Goal: Contribute content

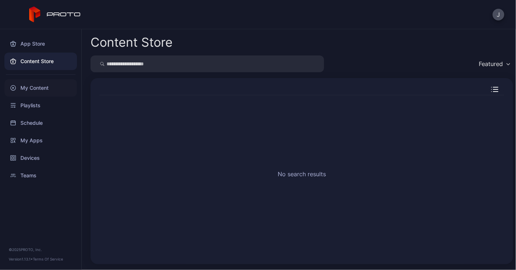
click at [37, 88] on div "My Content" at bounding box center [40, 88] width 73 height 18
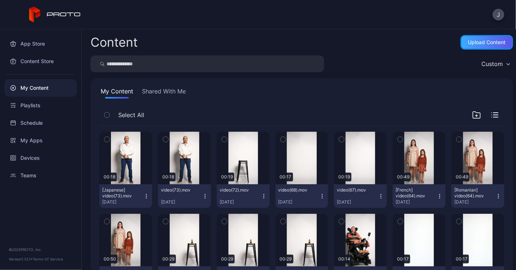
click at [468, 42] on div "Upload Content" at bounding box center [487, 42] width 38 height 6
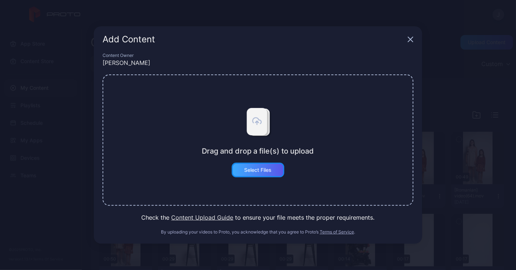
click at [270, 172] on div "Select Files" at bounding box center [258, 170] width 27 height 6
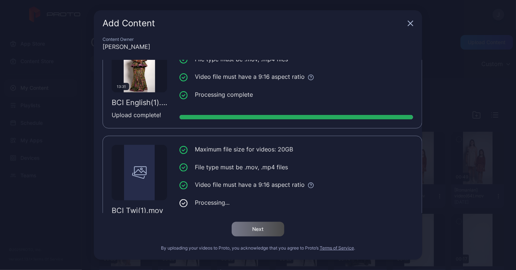
scroll to position [32, 0]
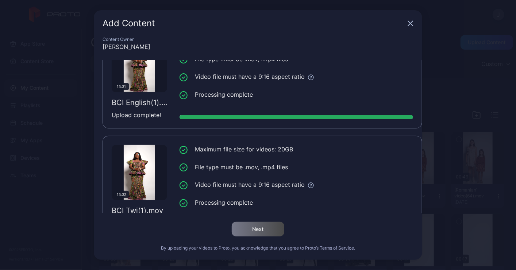
click at [461, 41] on div "Add Content Content Owner [PERSON_NAME] 13:31 BCI English(1).mov Upload complet…" at bounding box center [258, 135] width 516 height 270
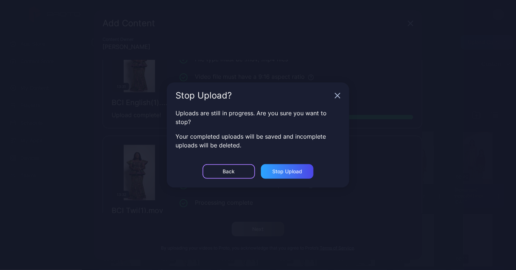
click at [239, 173] on div "Back" at bounding box center [229, 171] width 53 height 15
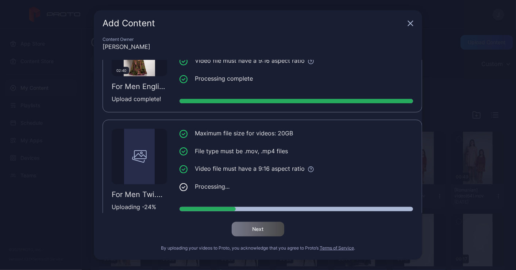
scroll to position [271, 0]
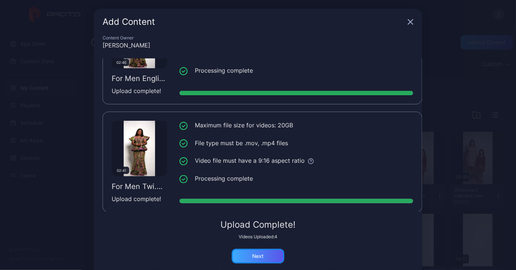
click at [268, 253] on div "Next" at bounding box center [258, 256] width 53 height 15
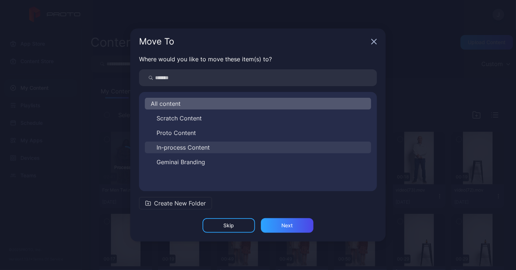
click at [202, 147] on span "In-process Content" at bounding box center [183, 147] width 53 height 9
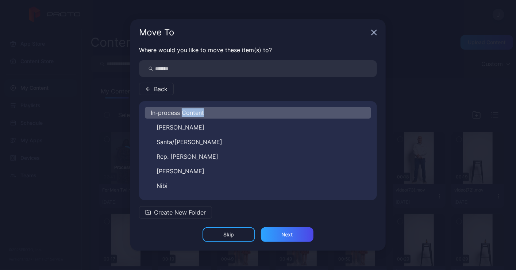
click at [202, 147] on div "In-process Content [PERSON_NAME]/[PERSON_NAME] Rep. [PERSON_NAME] Minuteman Ado…" at bounding box center [258, 151] width 238 height 88
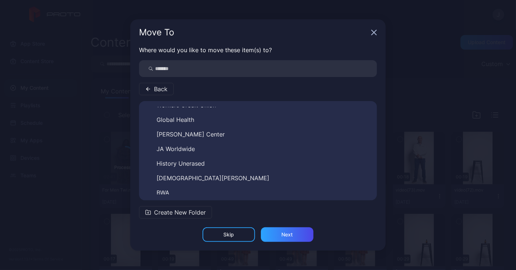
scroll to position [143, 0]
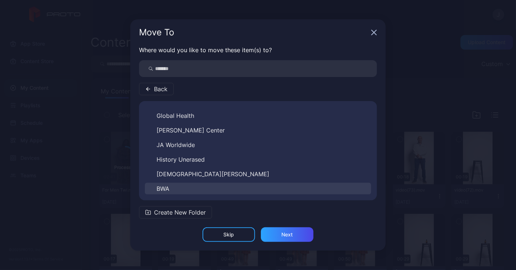
click at [170, 189] on button "BWA" at bounding box center [258, 189] width 226 height 12
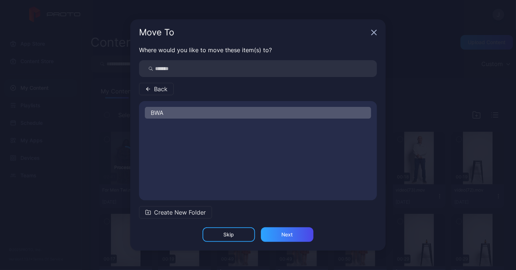
click at [159, 112] on span "BWA" at bounding box center [157, 112] width 13 height 9
click at [285, 235] on div "Next" at bounding box center [287, 235] width 11 height 6
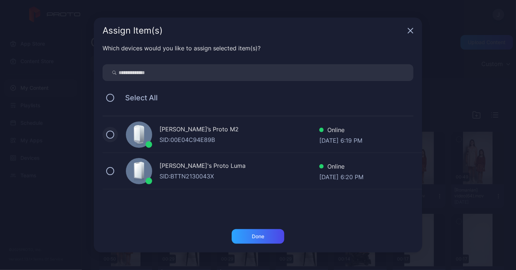
click at [110, 137] on button at bounding box center [110, 135] width 8 height 8
click at [267, 235] on div "Done" at bounding box center [258, 236] width 53 height 15
